Goal: Information Seeking & Learning: Learn about a topic

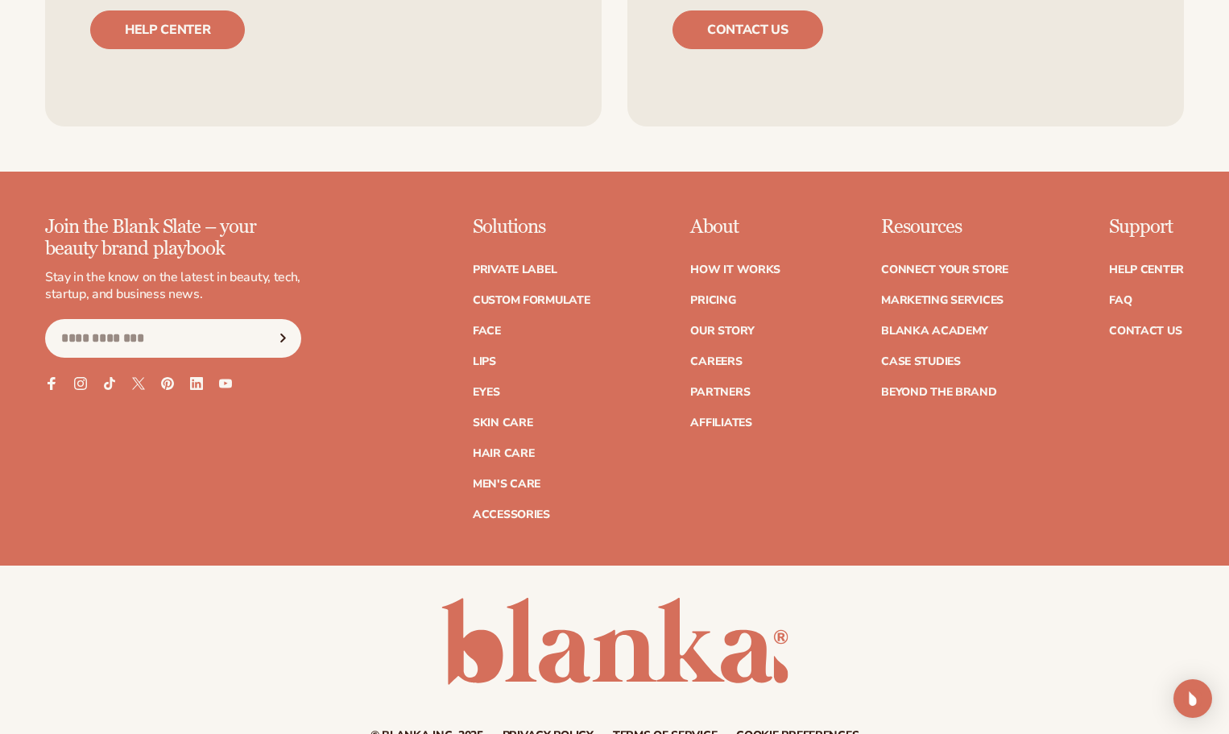
scroll to position [2256, 0]
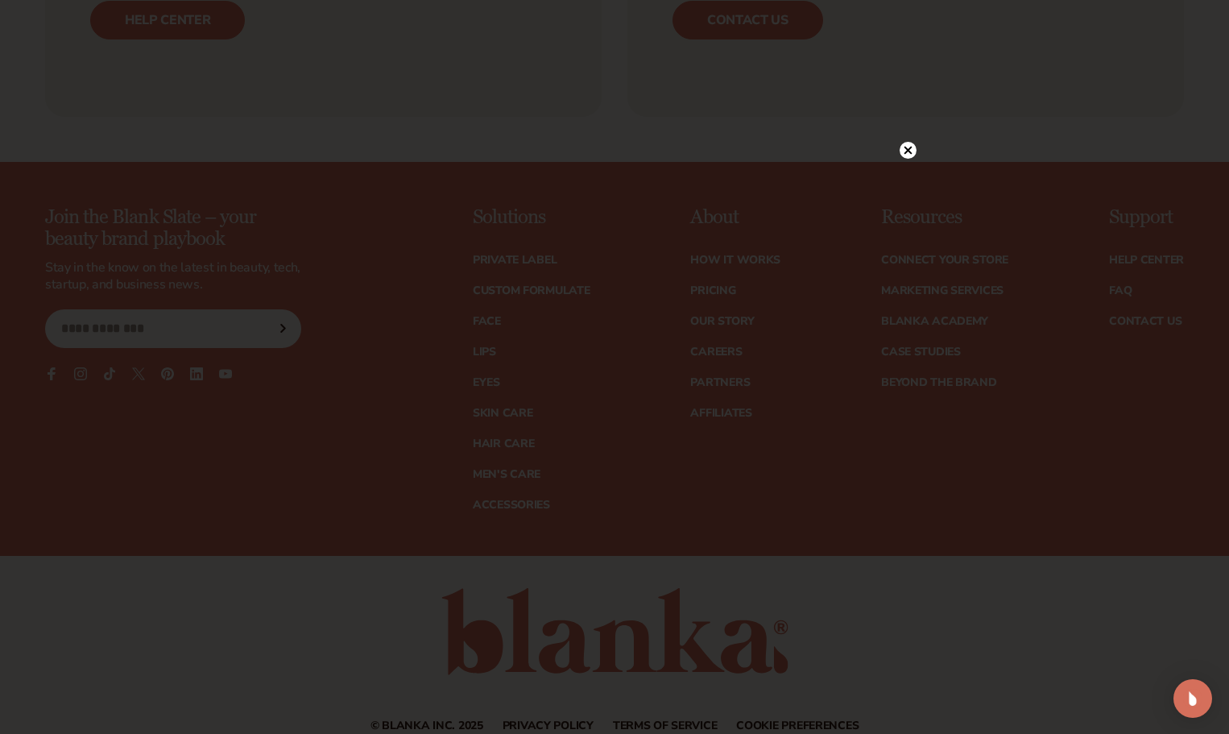
click at [909, 148] on circle at bounding box center [908, 150] width 17 height 17
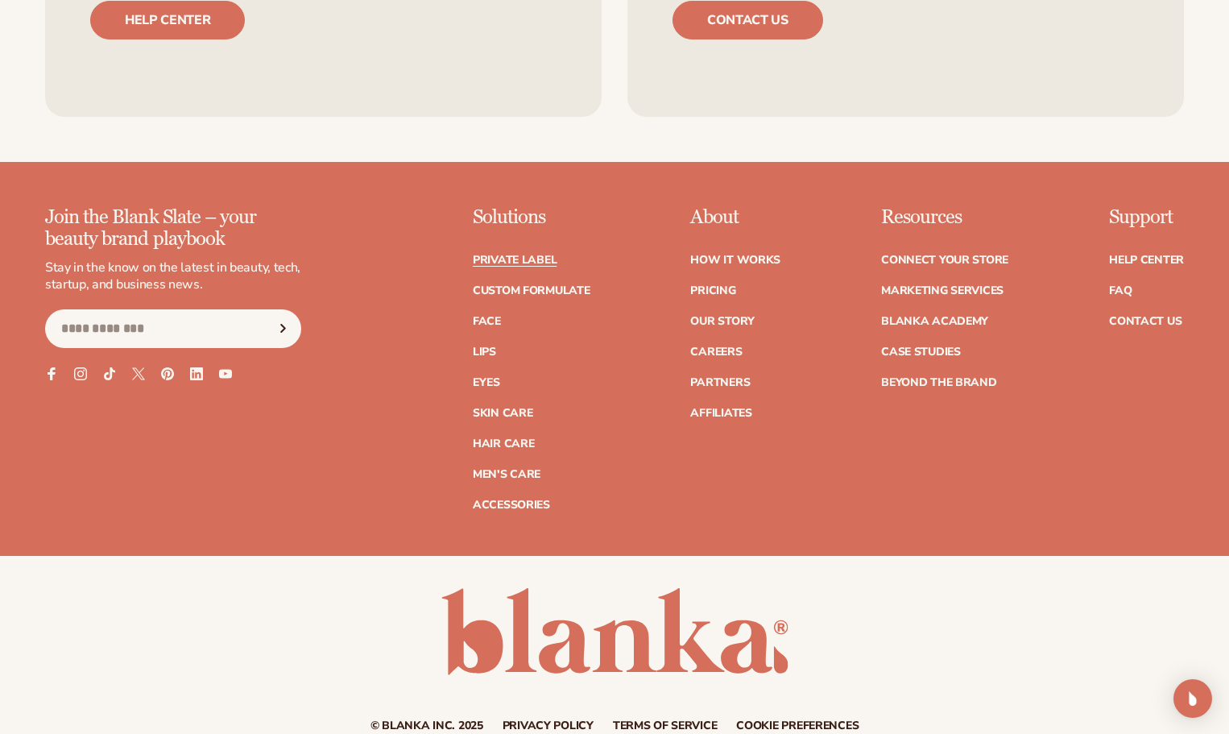
click at [522, 255] on link "Private label" at bounding box center [515, 260] width 84 height 11
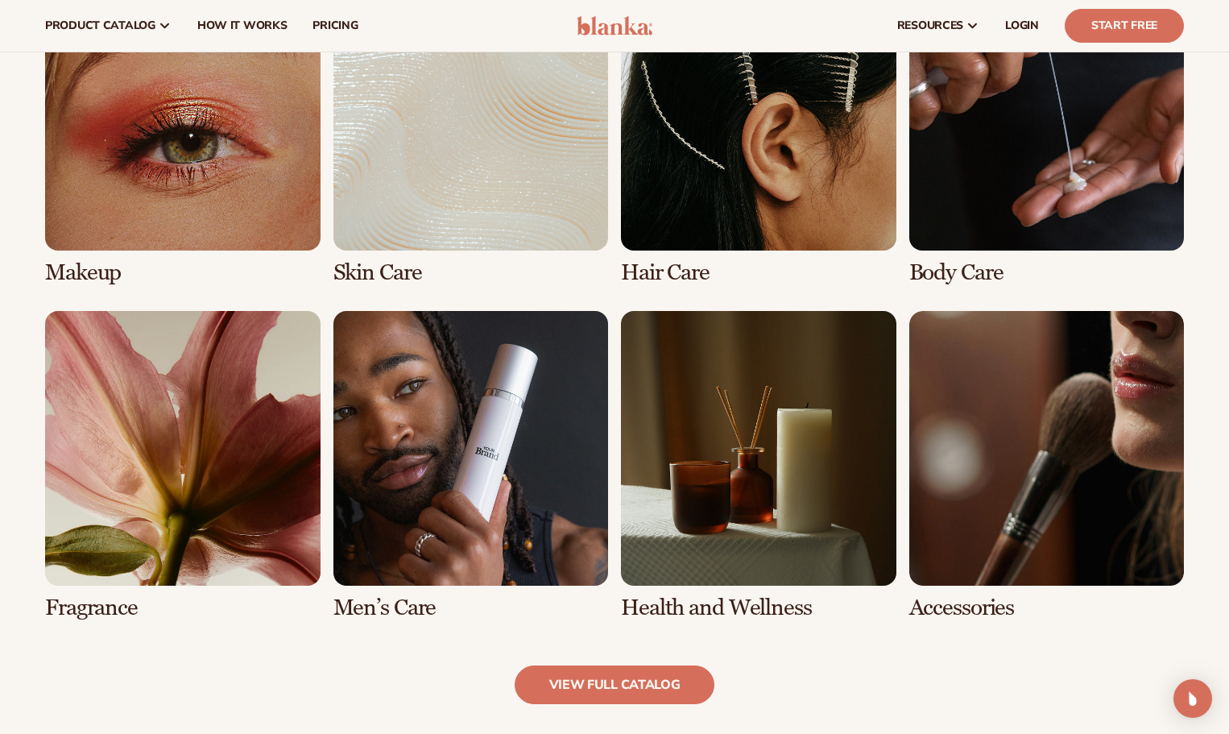
scroll to position [1208, 0]
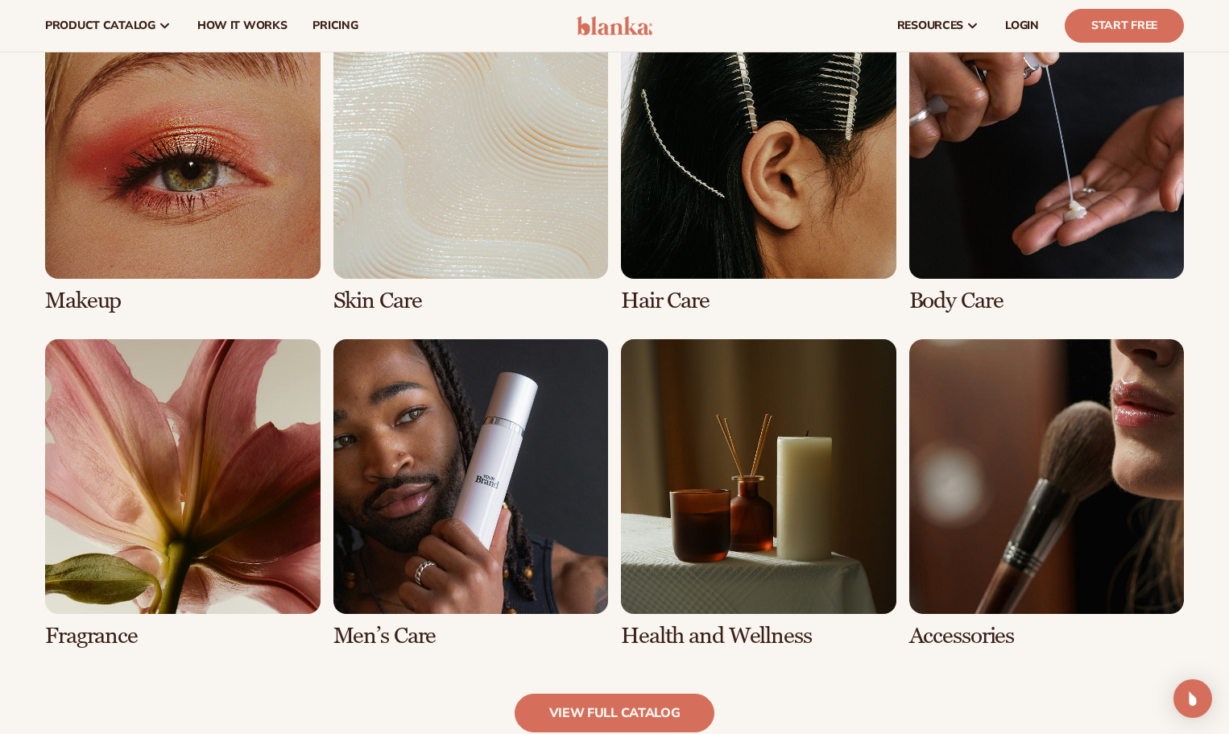
click at [470, 218] on link "2 / 8" at bounding box center [472, 158] width 276 height 309
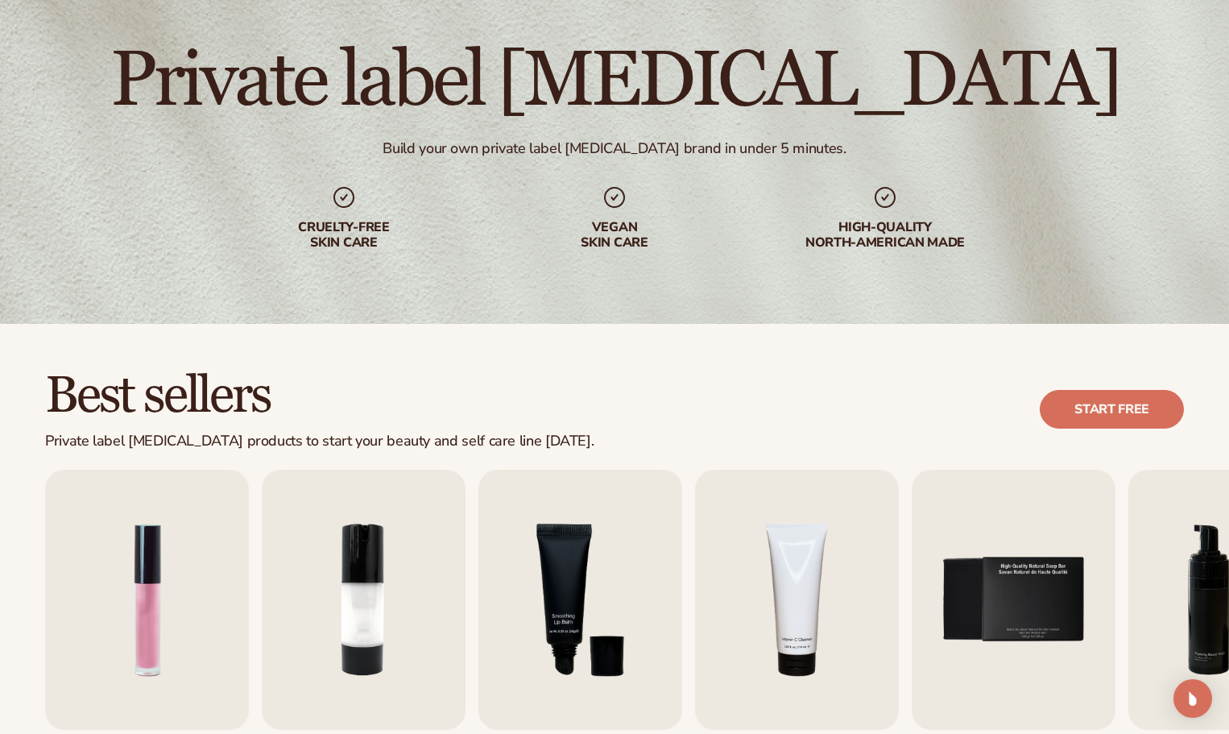
scroll to position [322, 0]
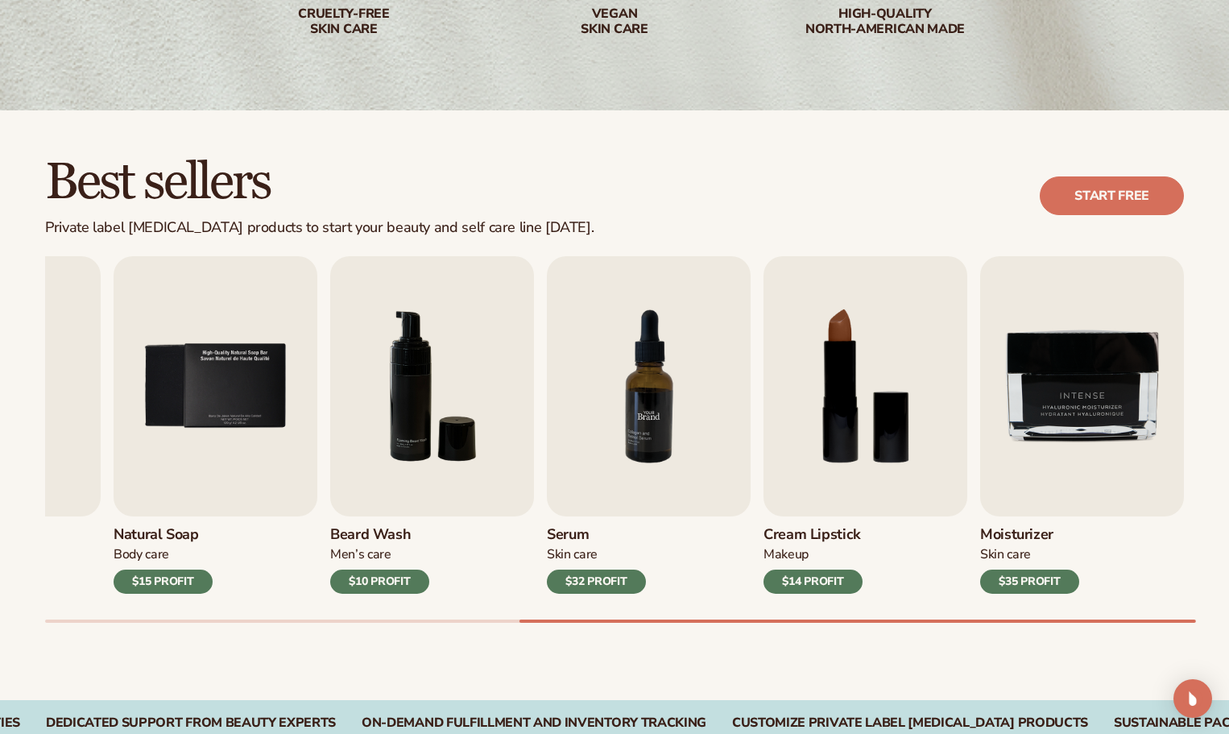
click at [636, 422] on img "7 / 9" at bounding box center [649, 386] width 204 height 260
click at [653, 414] on img "7 / 9" at bounding box center [649, 386] width 204 height 260
click at [706, 422] on img "7 / 9" at bounding box center [649, 386] width 204 height 260
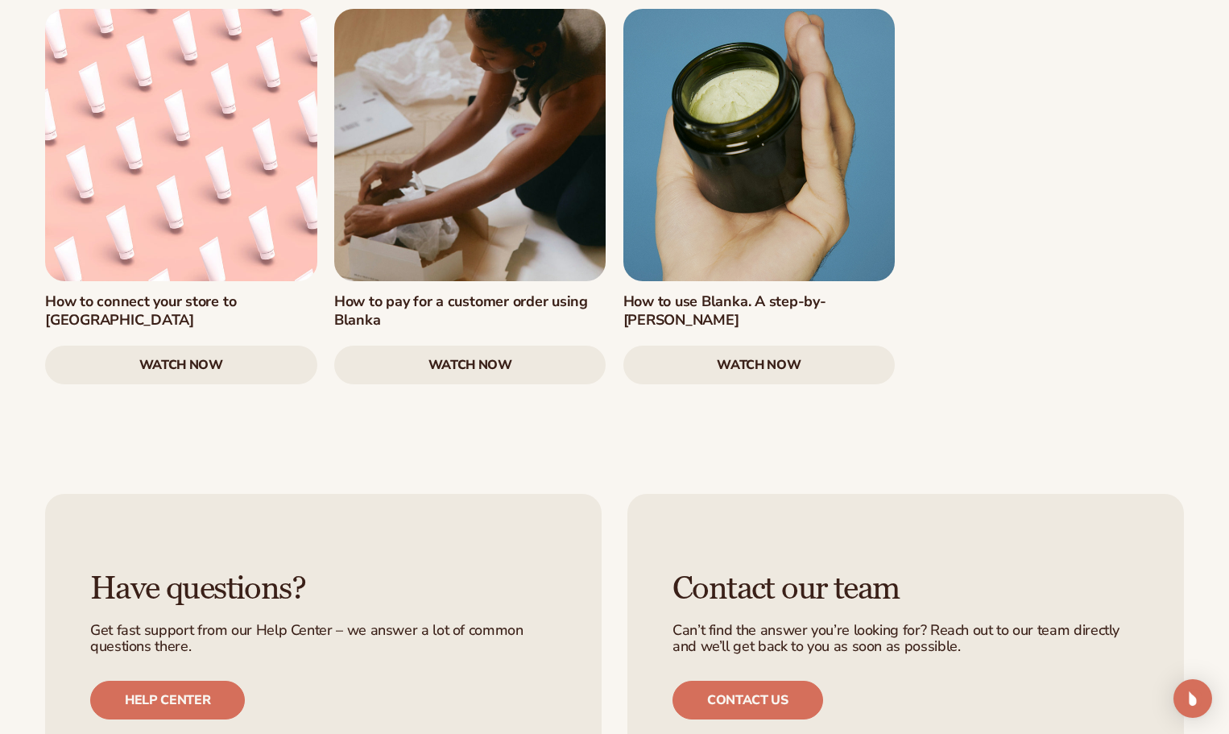
scroll to position [3142, 0]
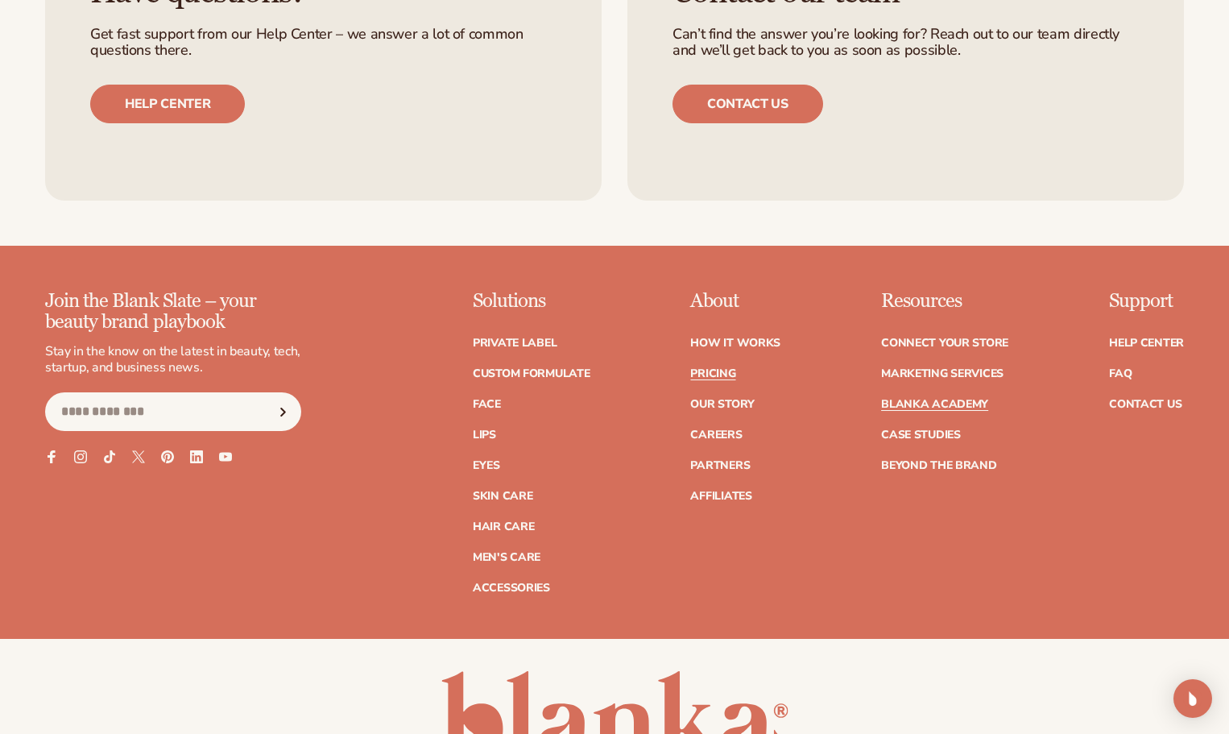
click at [712, 368] on link "Pricing" at bounding box center [712, 373] width 45 height 11
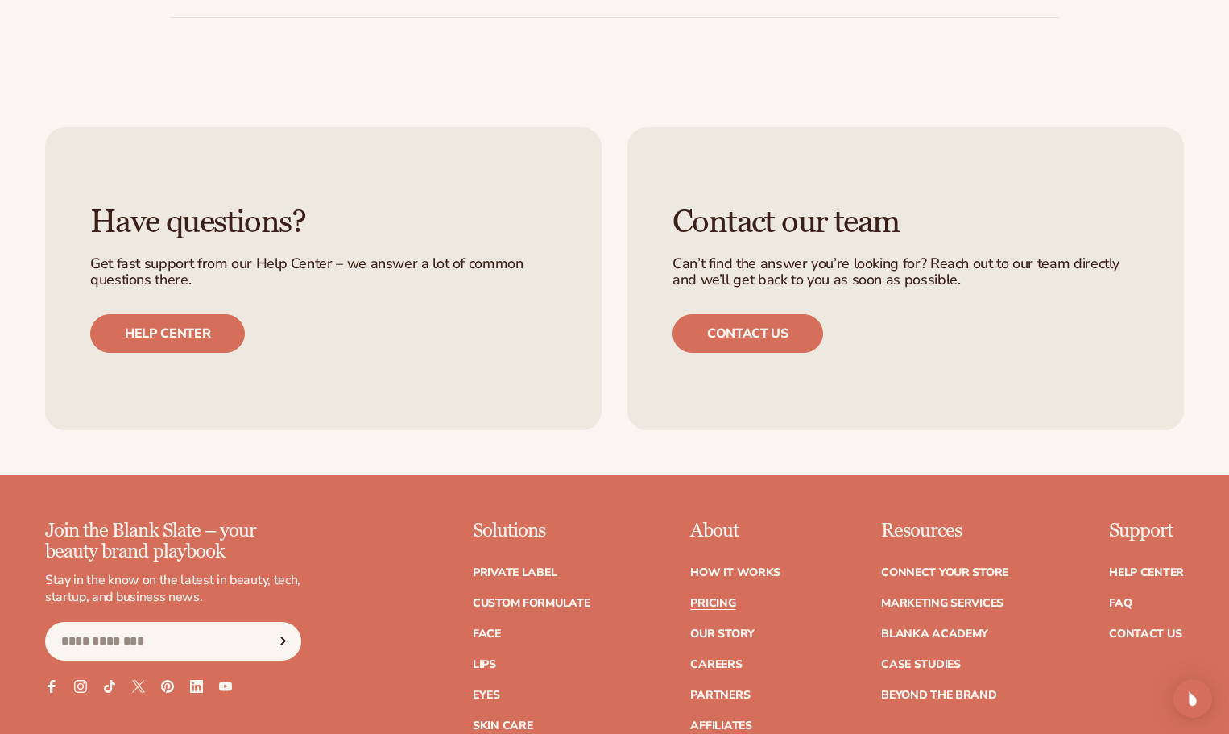
scroll to position [3142, 0]
